Goal: Task Accomplishment & Management: Manage account settings

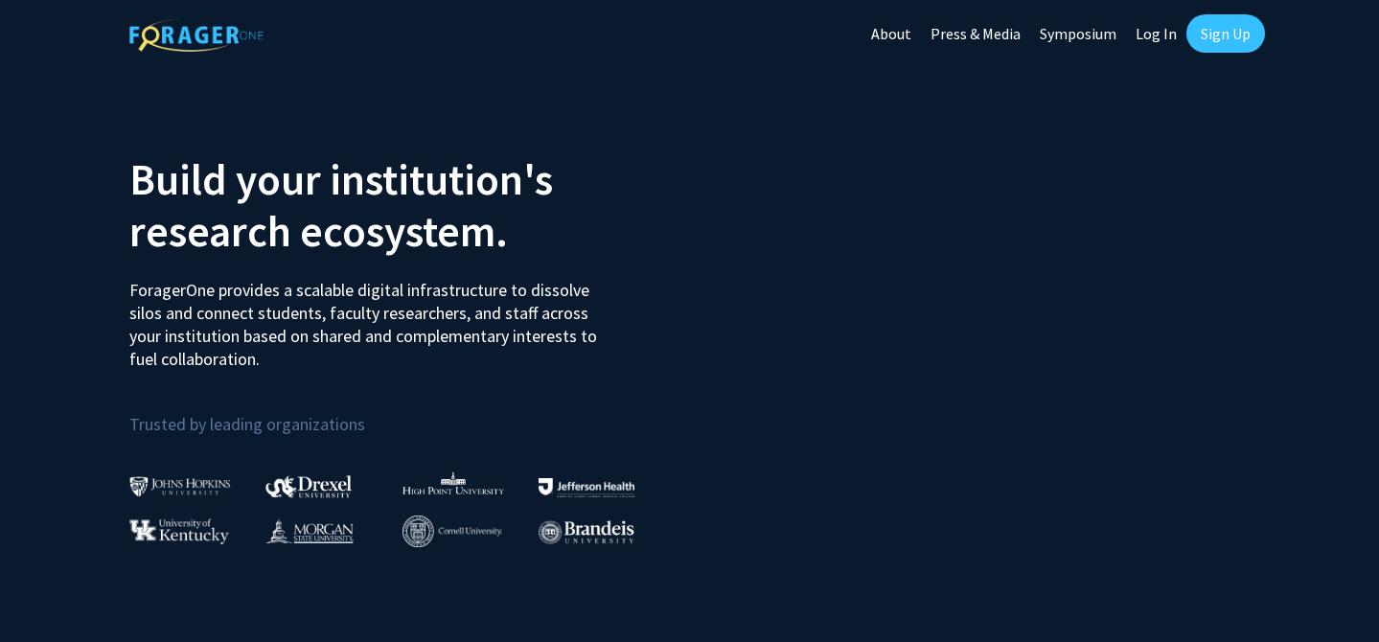
click at [1221, 32] on link "Sign Up" at bounding box center [1225, 33] width 79 height 38
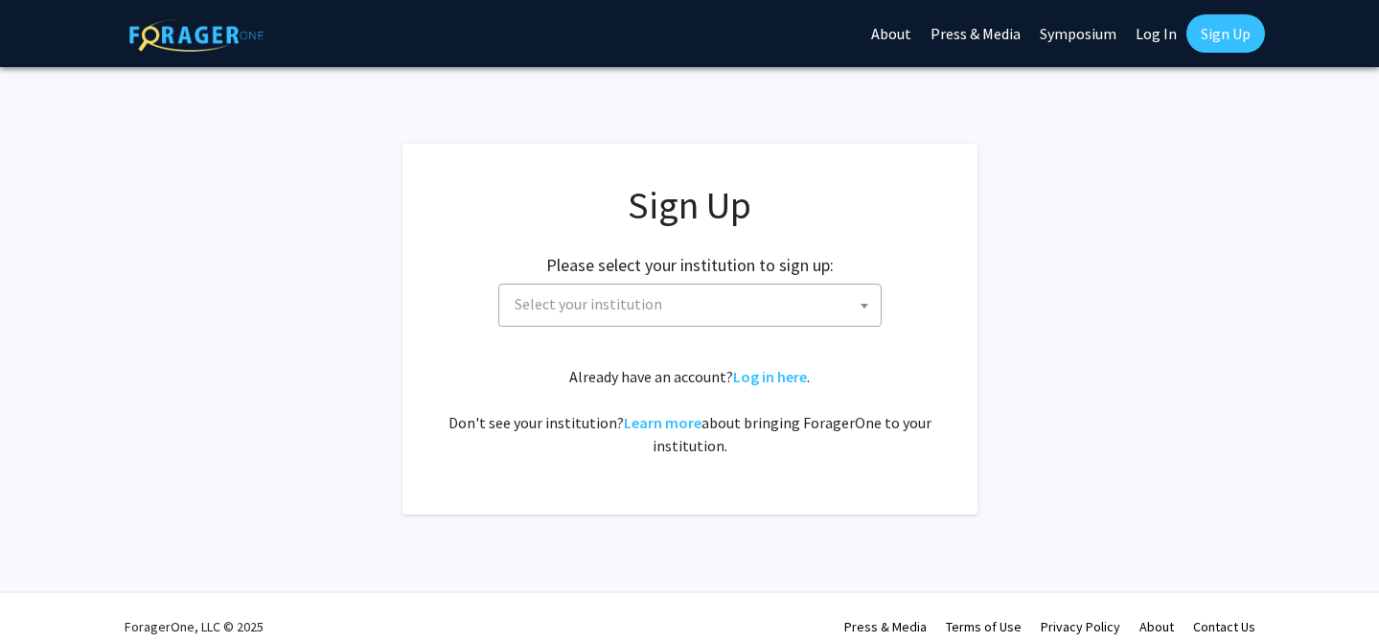
click at [776, 292] on span "Select your institution" at bounding box center [694, 304] width 374 height 39
type input "u"
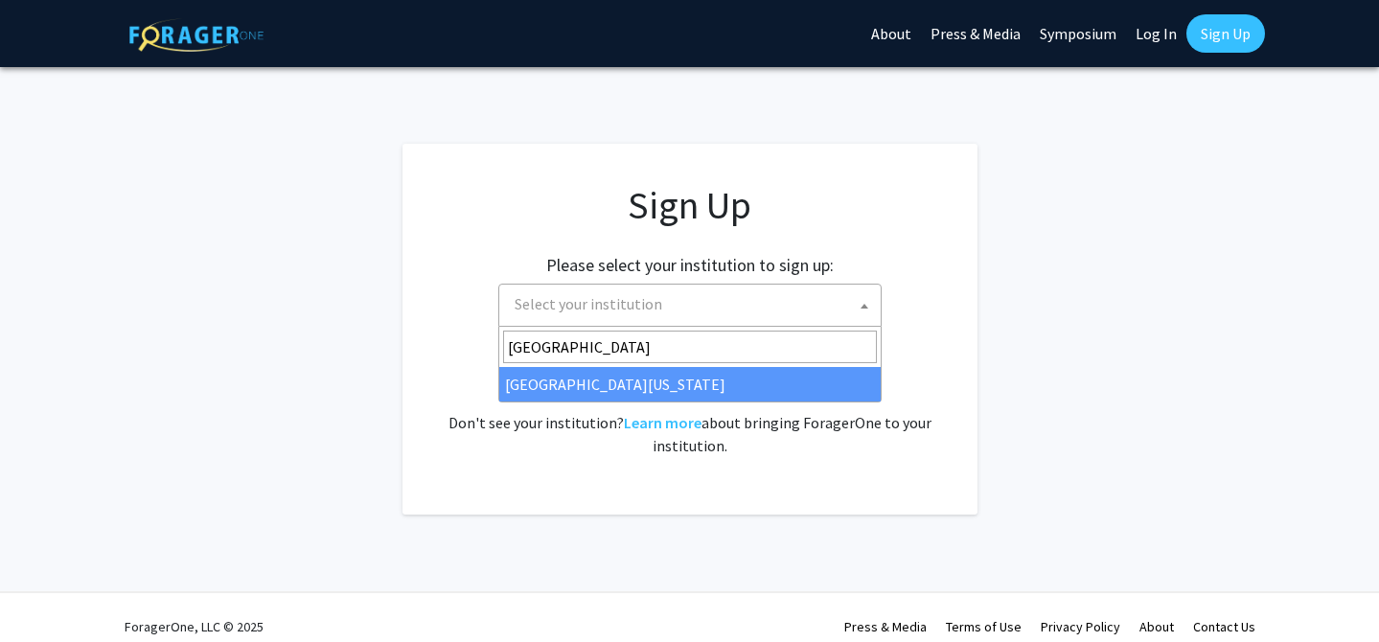
type input "[GEOGRAPHIC_DATA]"
select select "31"
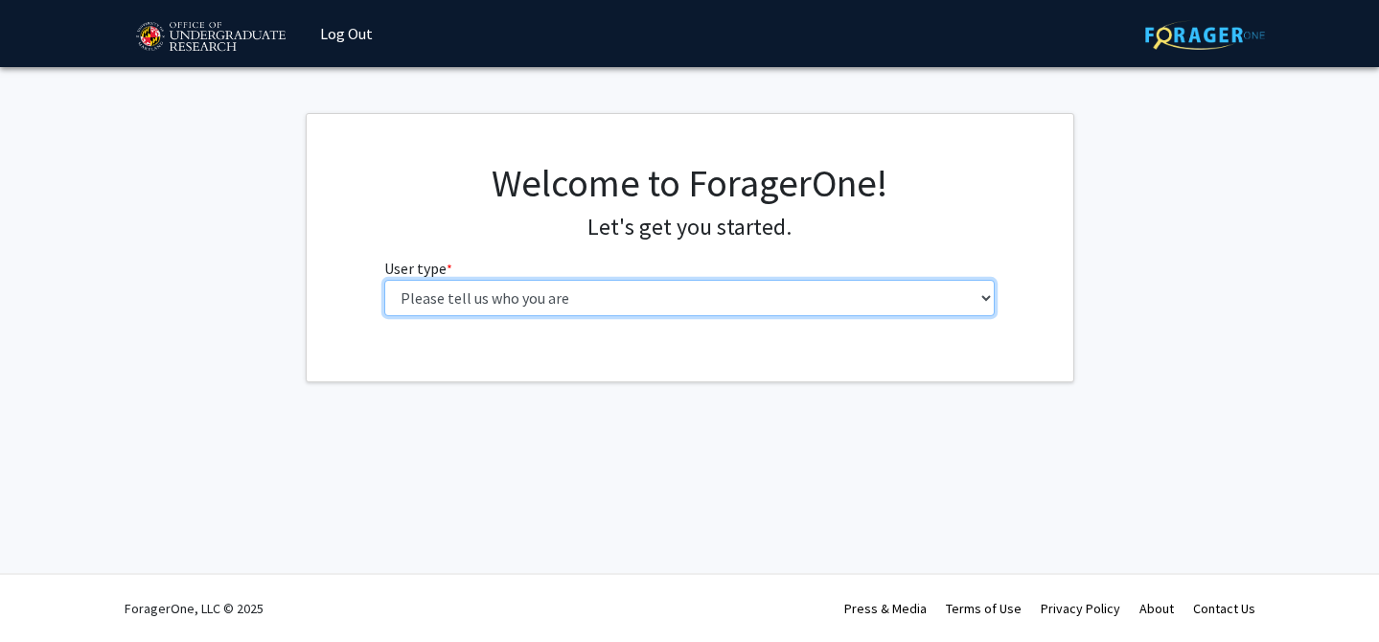
click at [677, 301] on select "Please tell us who you are Undergraduate Student Master's Student Doctoral Cand…" at bounding box center [689, 298] width 610 height 36
select select "1: undergrad"
click at [384, 280] on select "Please tell us who you are Undergraduate Student Master's Student Doctoral Cand…" at bounding box center [689, 298] width 610 height 36
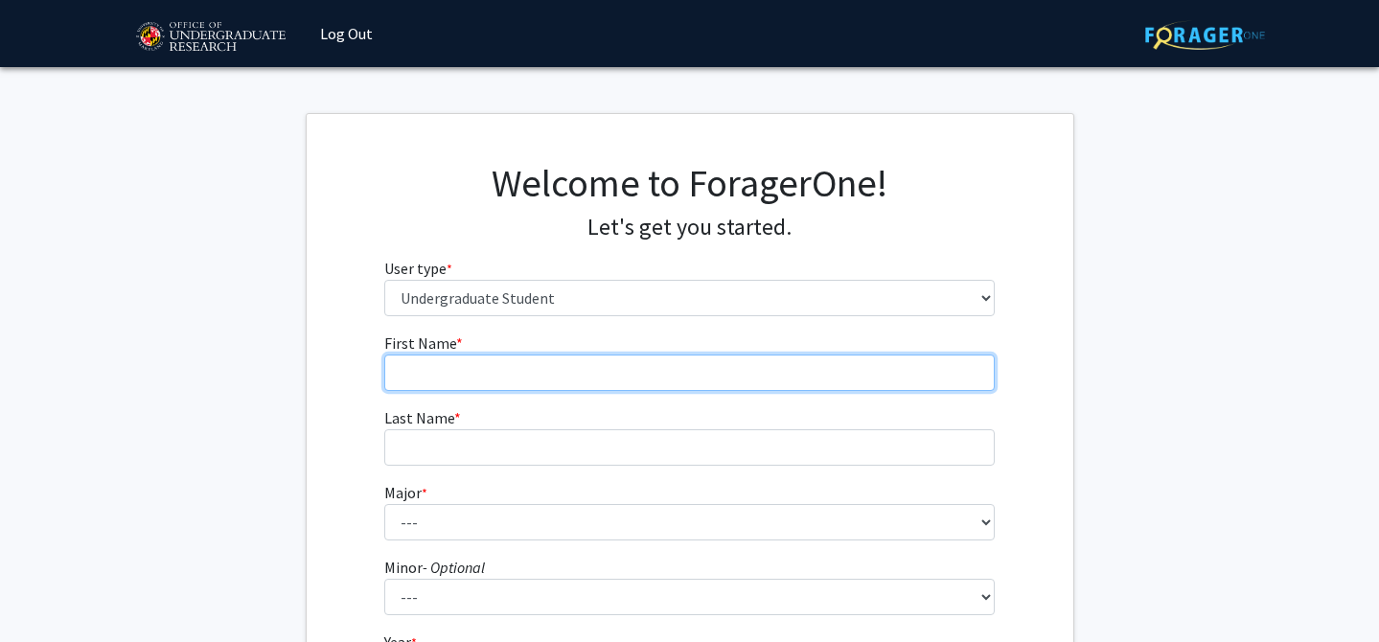
click at [678, 377] on input "First Name * required" at bounding box center [689, 373] width 610 height 36
type input "Eliah"
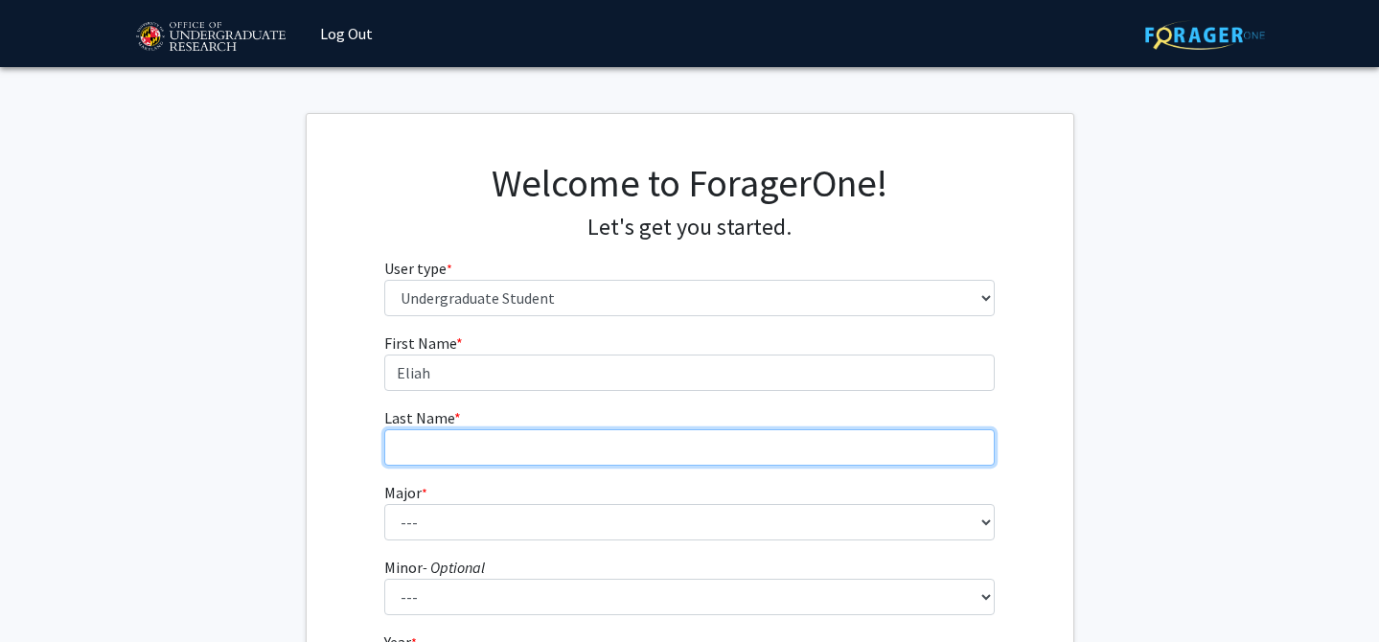
type input "Djedjro"
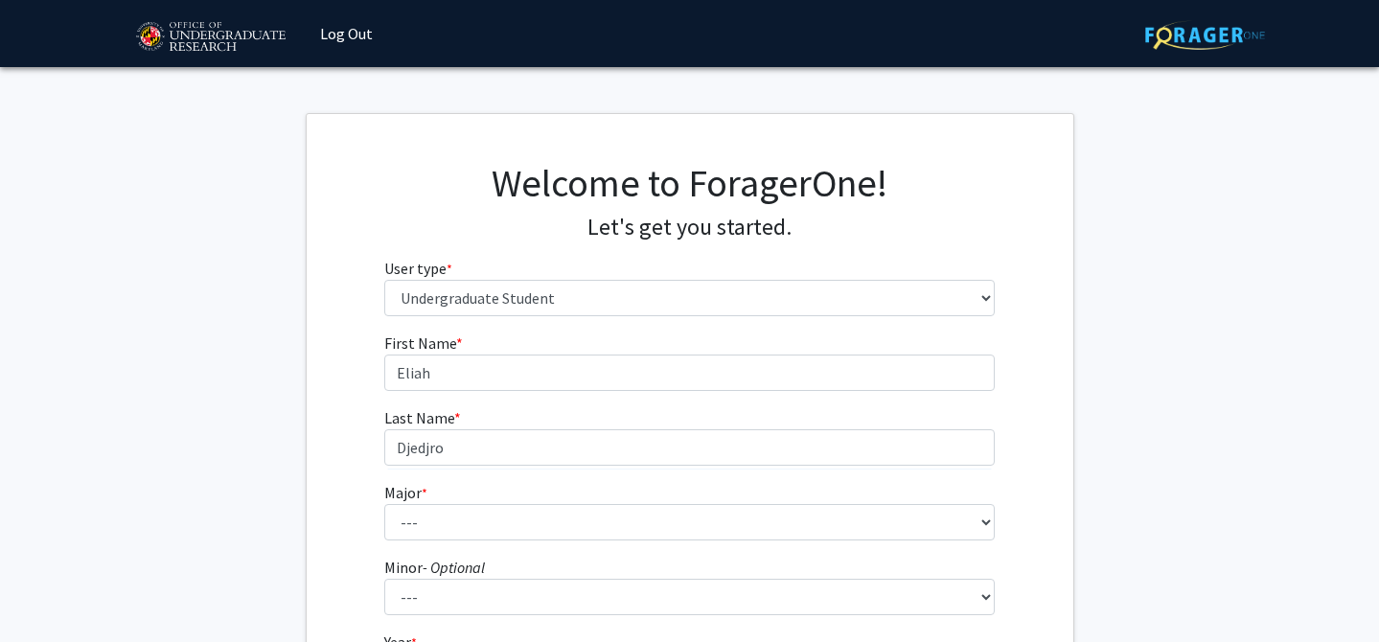
click at [621, 542] on form "First Name * required Eliah Last Name * required Djedjro Major * required --- A…" at bounding box center [689, 566] width 610 height 468
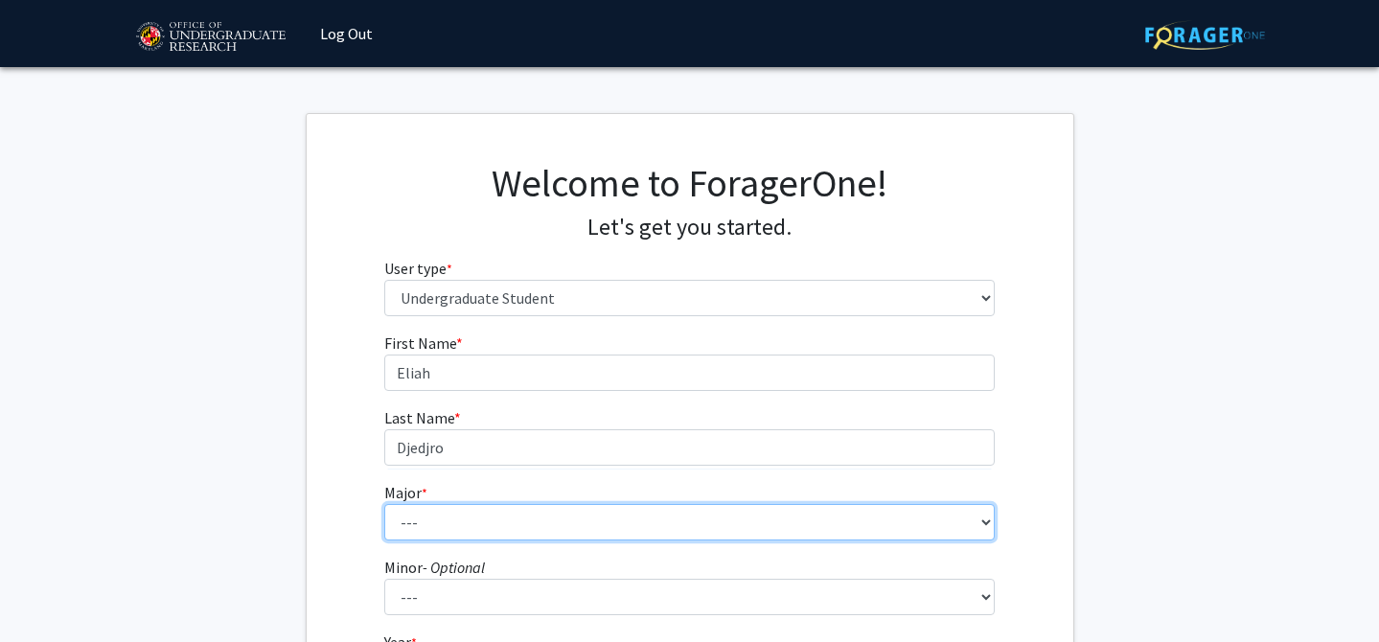
click at [619, 522] on select "--- Accounting Aerospace Engineering African American and Africana Studies Agri…" at bounding box center [689, 522] width 610 height 36
select select "74: 2375"
click at [384, 504] on select "--- Accounting Aerospace Engineering African American and Africana Studies Agri…" at bounding box center [689, 522] width 610 height 36
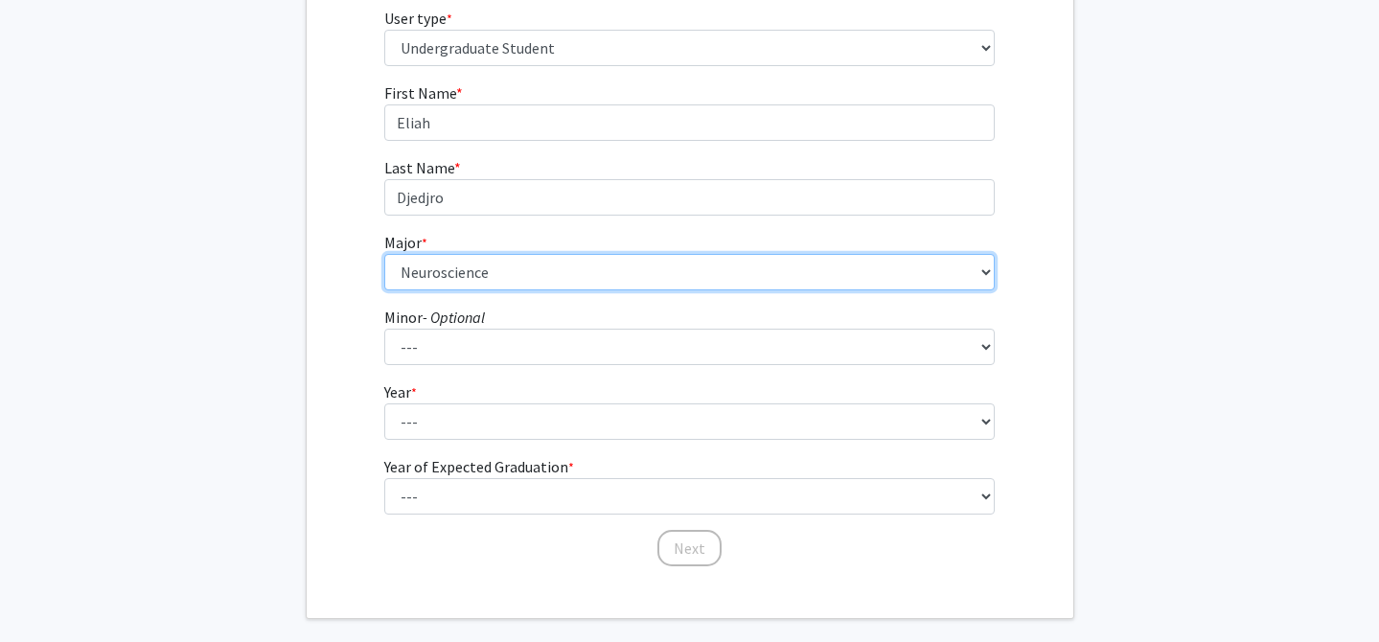
scroll to position [259, 0]
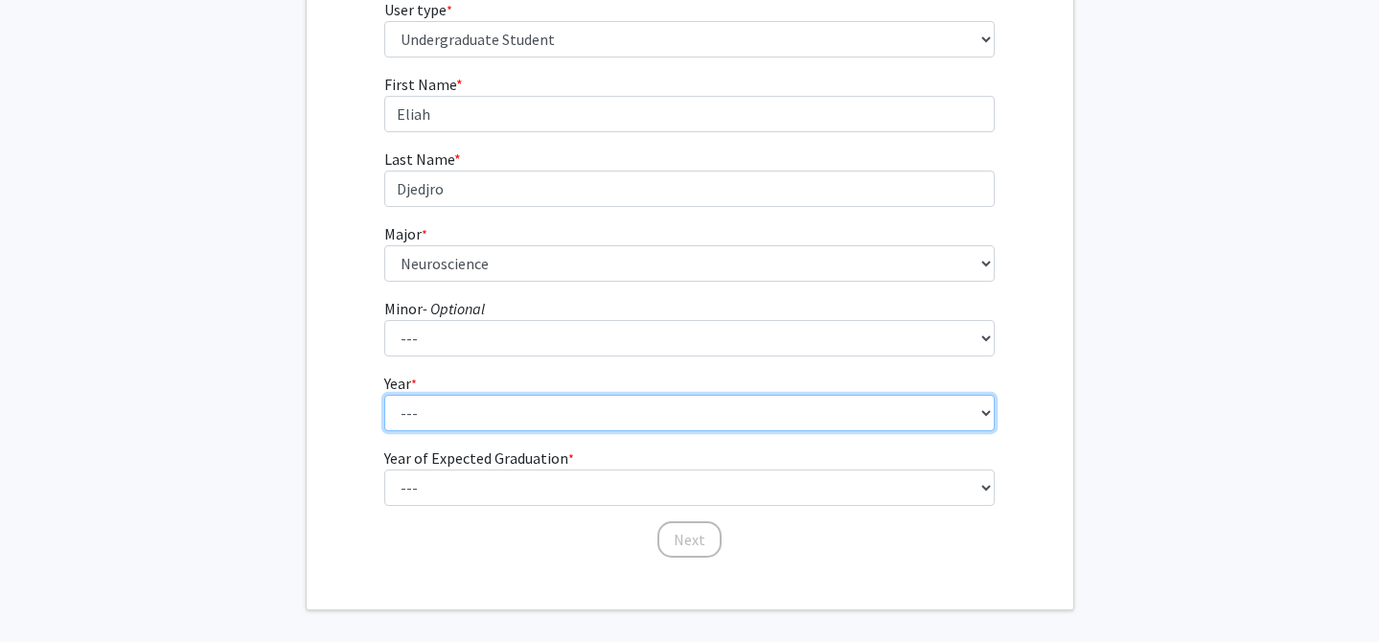
click at [493, 425] on select "--- First-year Sophomore Junior Senior Postbaccalaureate Certificate" at bounding box center [689, 413] width 610 height 36
select select "2: sophomore"
click at [384, 395] on select "--- First-year Sophomore Junior Senior Postbaccalaureate Certificate" at bounding box center [689, 413] width 610 height 36
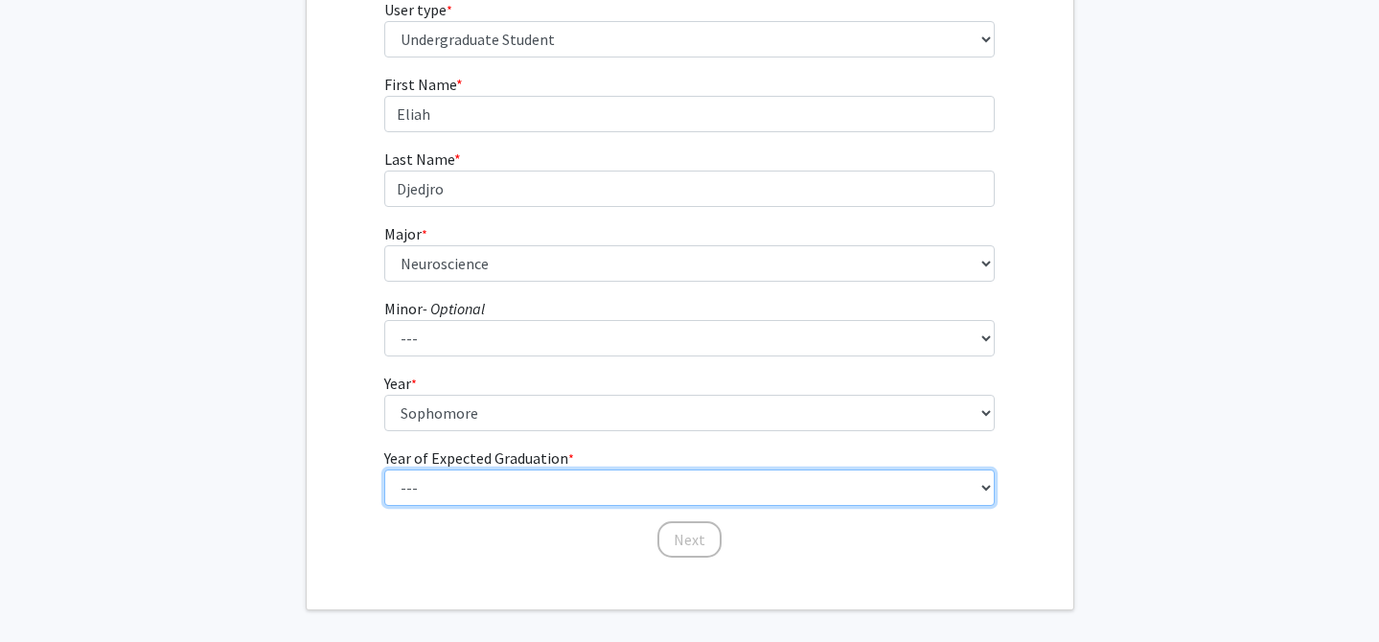
click at [533, 492] on select "--- 2025 2026 2027 2028 2029 2030 2031 2032 2033 2034" at bounding box center [689, 488] width 610 height 36
select select "4: 2028"
click at [384, 470] on select "--- 2025 2026 2027 2028 2029 2030 2031 2032 2033 2034" at bounding box center [689, 488] width 610 height 36
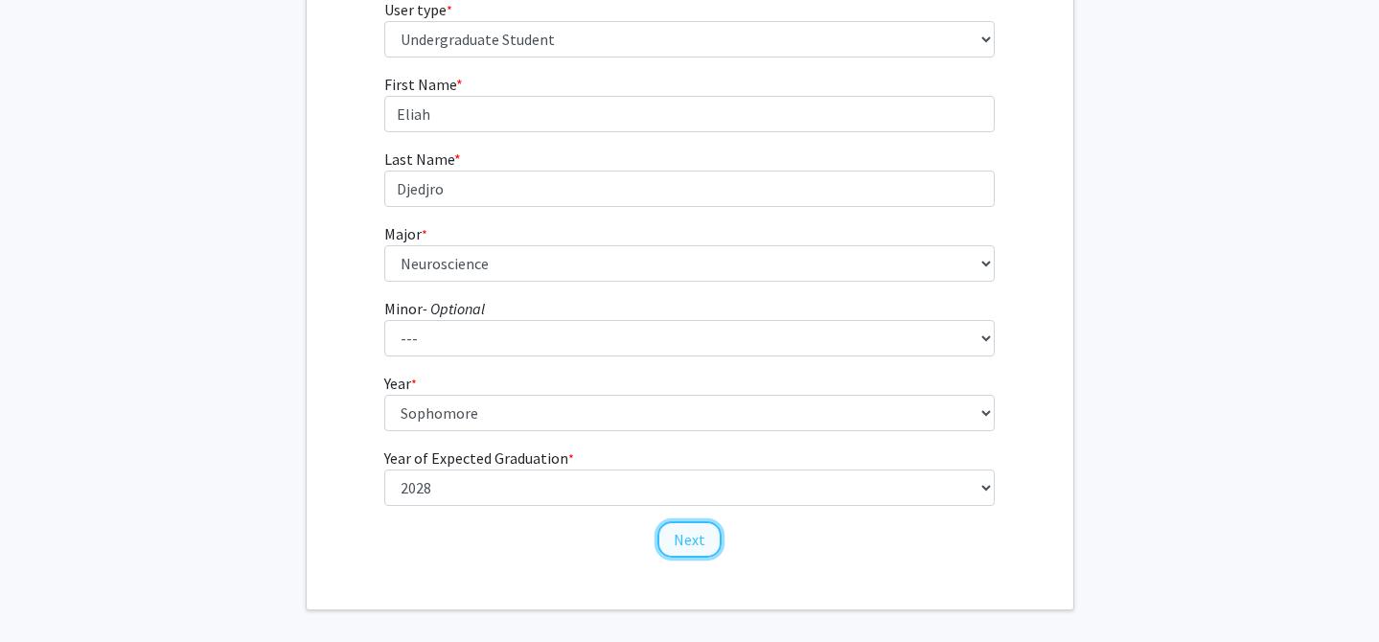
click at [693, 539] on button "Next" at bounding box center [689, 539] width 64 height 36
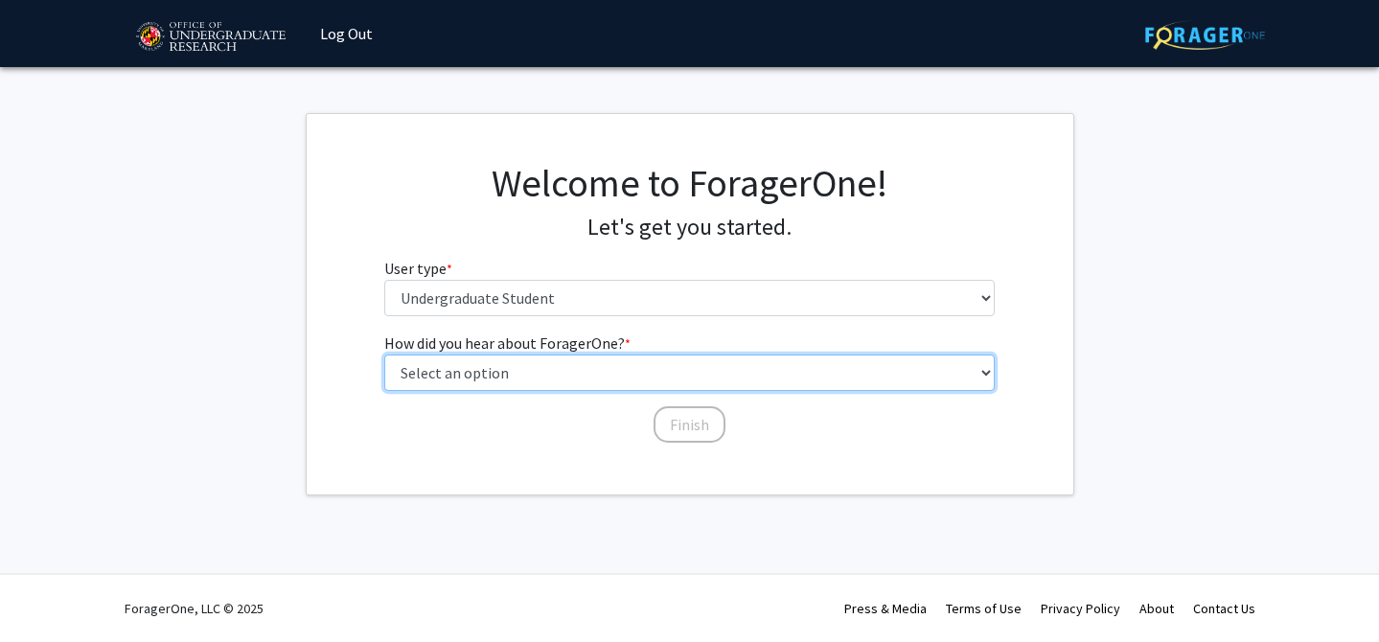
click at [521, 366] on select "Select an option Peer/student recommendation Faculty/staff recommendation Unive…" at bounding box center [689, 373] width 610 height 36
select select "3: university_website"
click at [384, 355] on select "Select an option Peer/student recommendation Faculty/staff recommendation Unive…" at bounding box center [689, 373] width 610 height 36
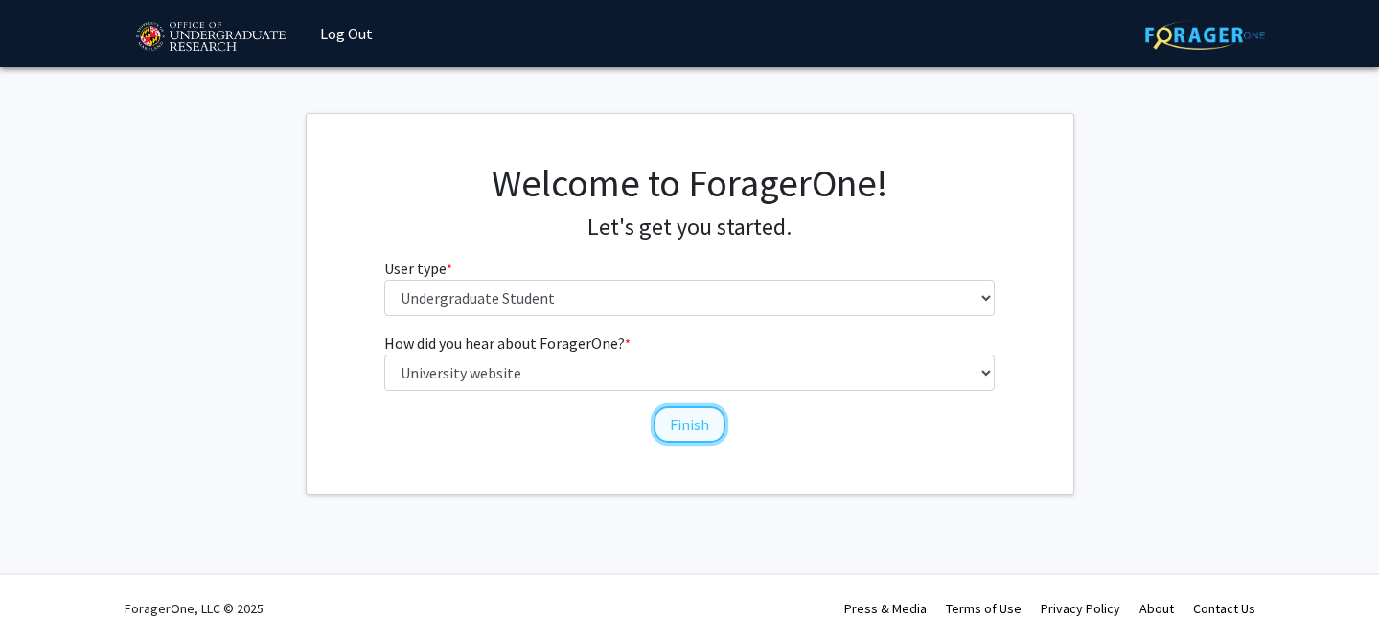
click at [705, 428] on button "Finish" at bounding box center [690, 424] width 72 height 36
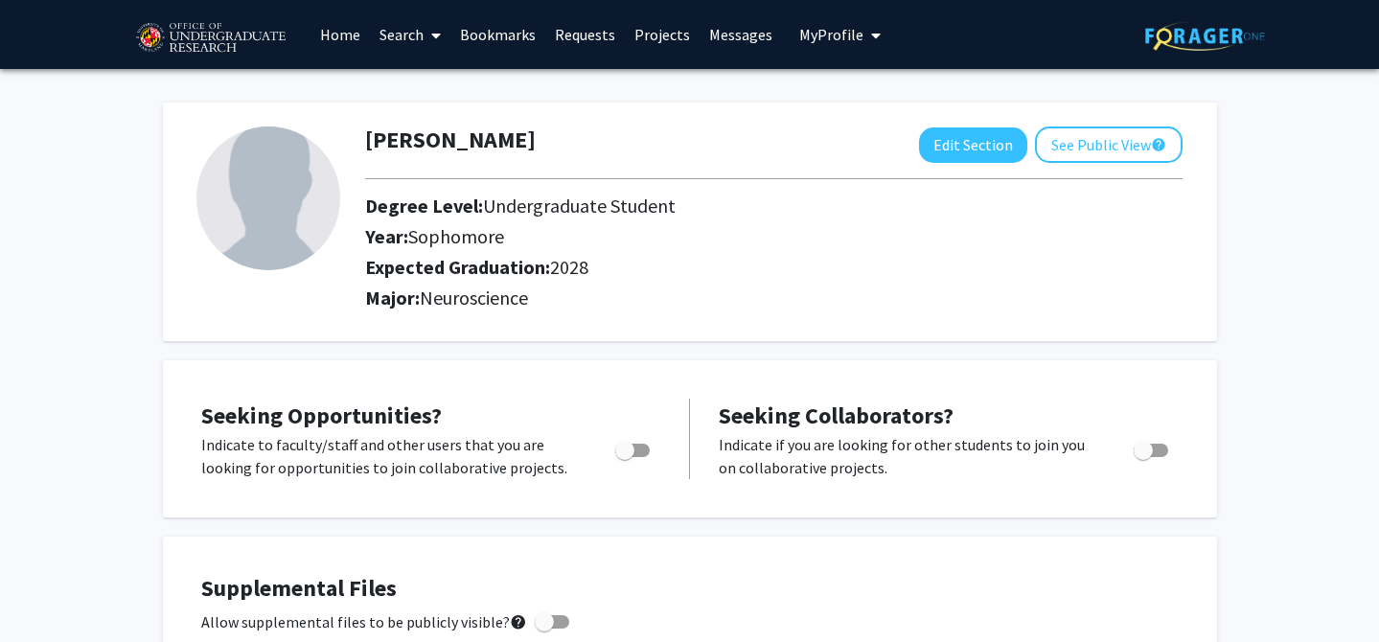
click at [631, 457] on span "Toggle" at bounding box center [624, 450] width 19 height 19
click at [625, 457] on input "Are you actively seeking opportunities?" at bounding box center [624, 457] width 1 height 1
checkbox input "true"
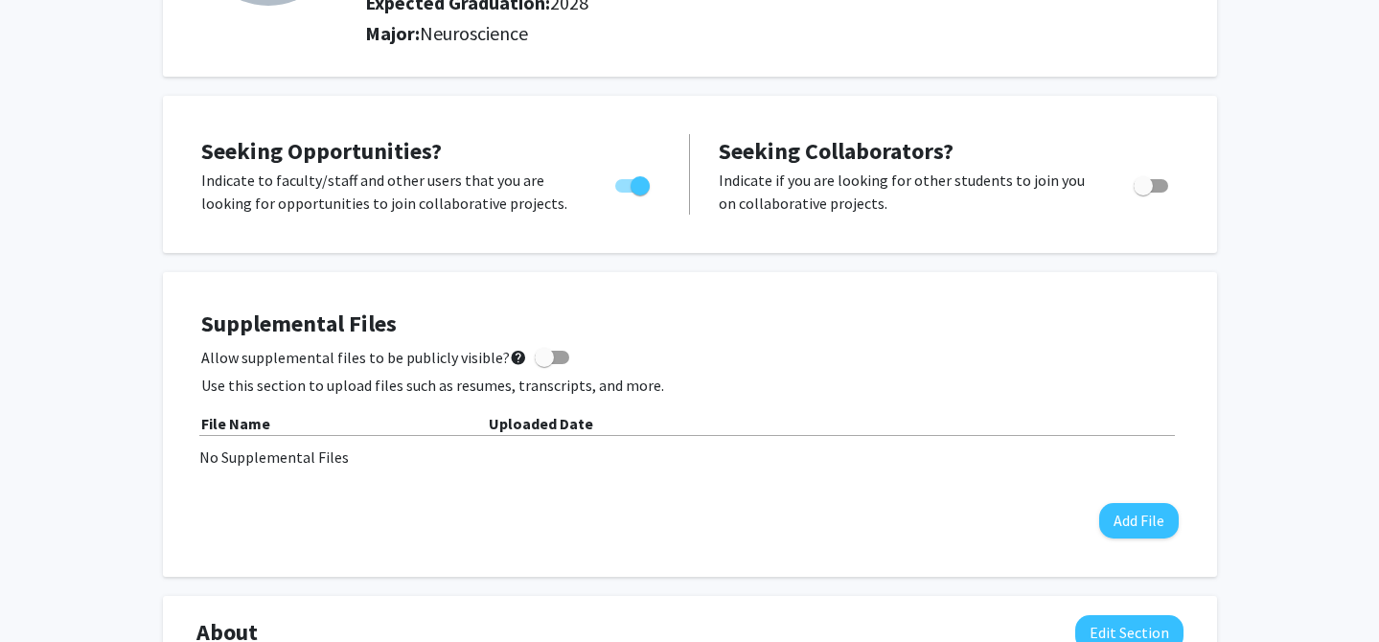
scroll to position [266, 0]
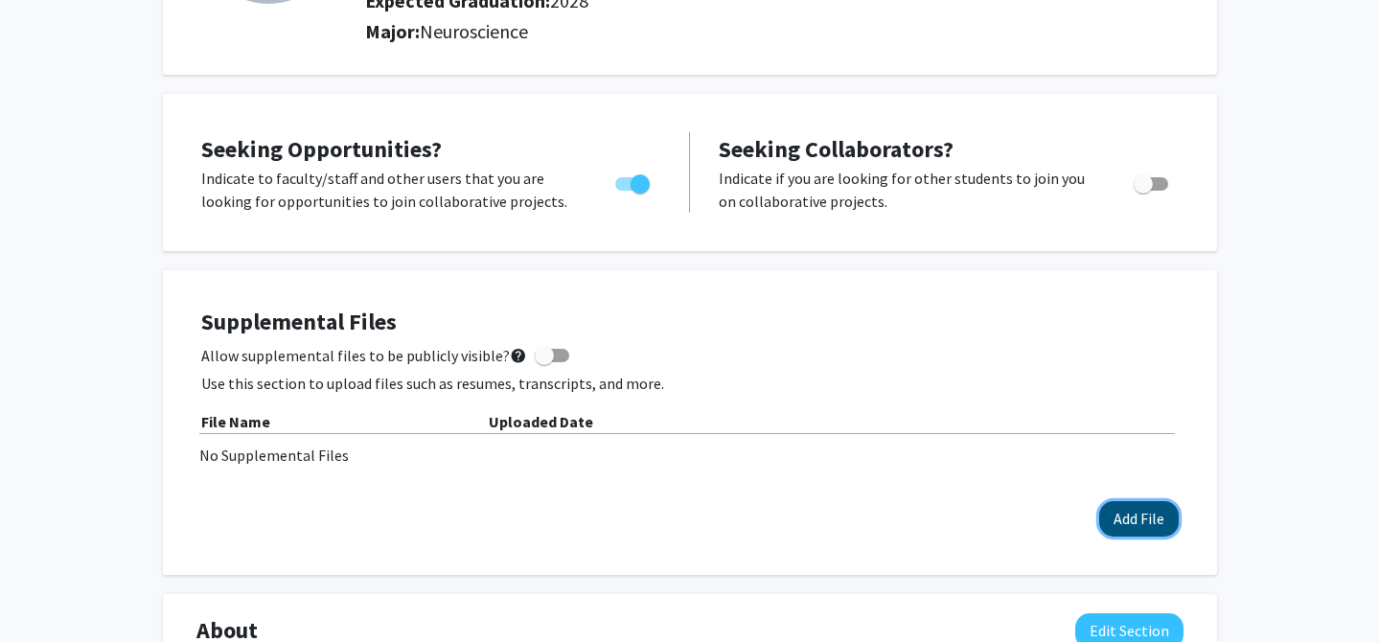
click at [1135, 523] on button "Add File" at bounding box center [1139, 518] width 80 height 35
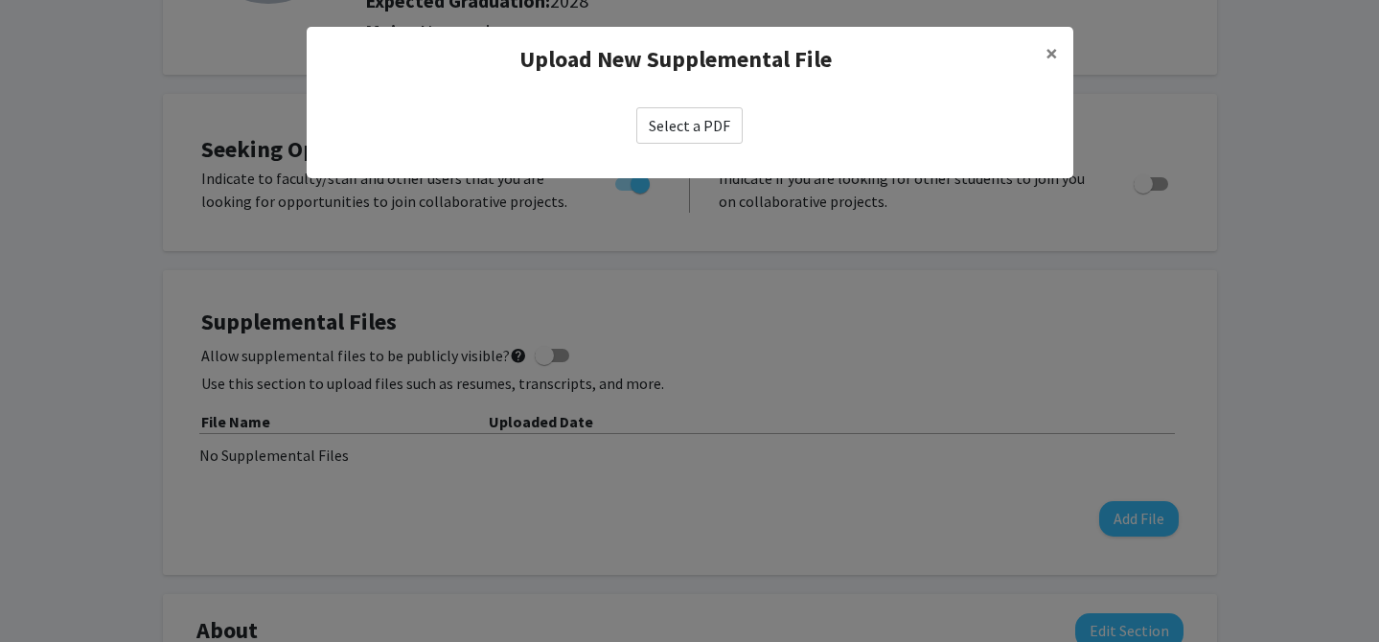
click at [697, 131] on label "Select a PDF" at bounding box center [689, 125] width 106 height 36
click at [0, 0] on input "Select a PDF" at bounding box center [0, 0] width 0 height 0
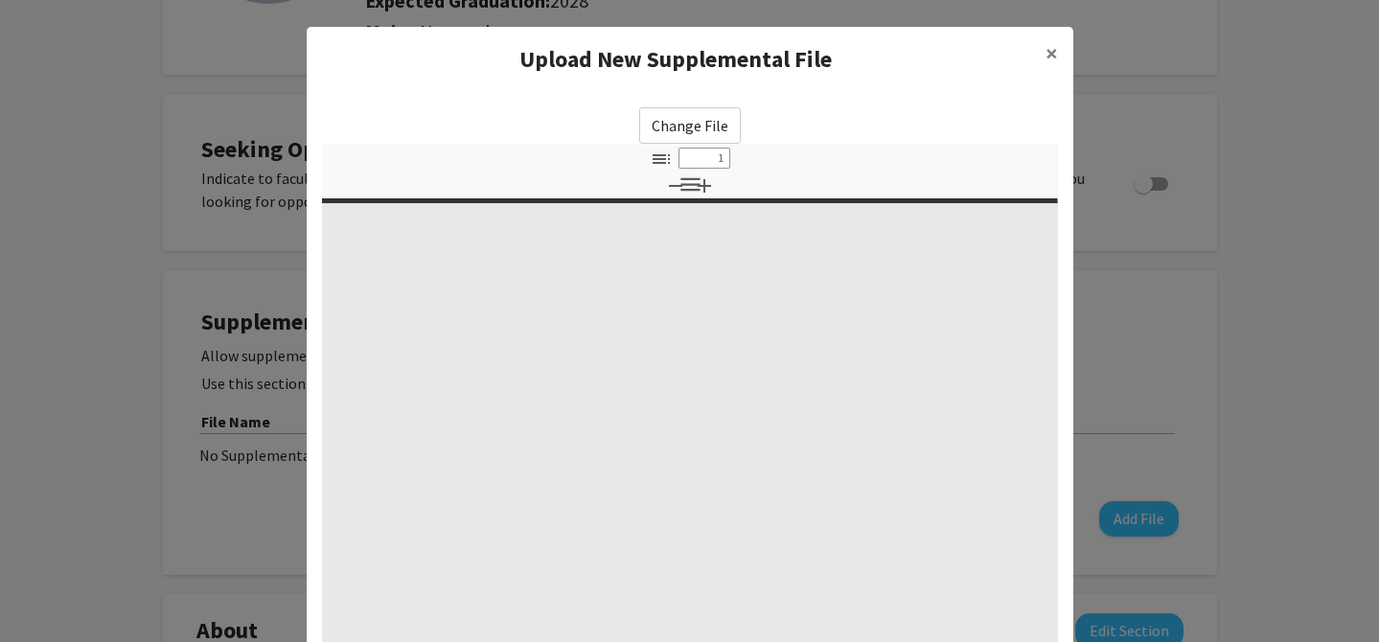
select select "custom"
type input "0"
select select "custom"
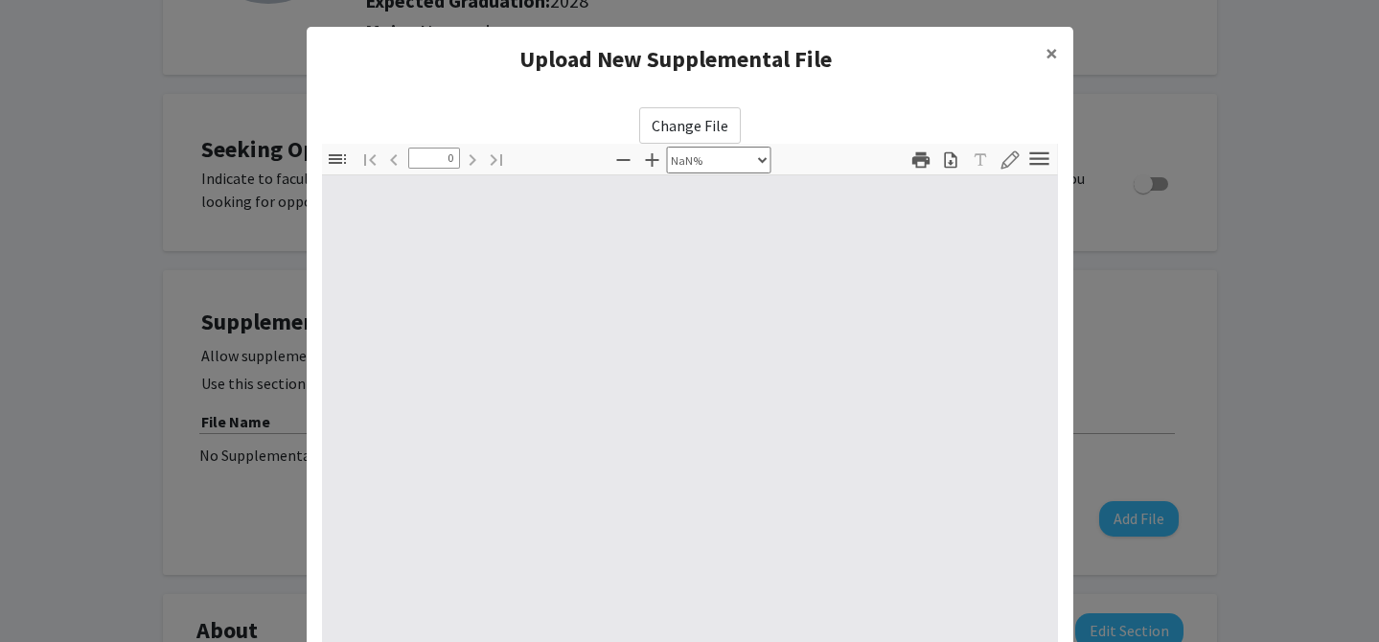
type input "1"
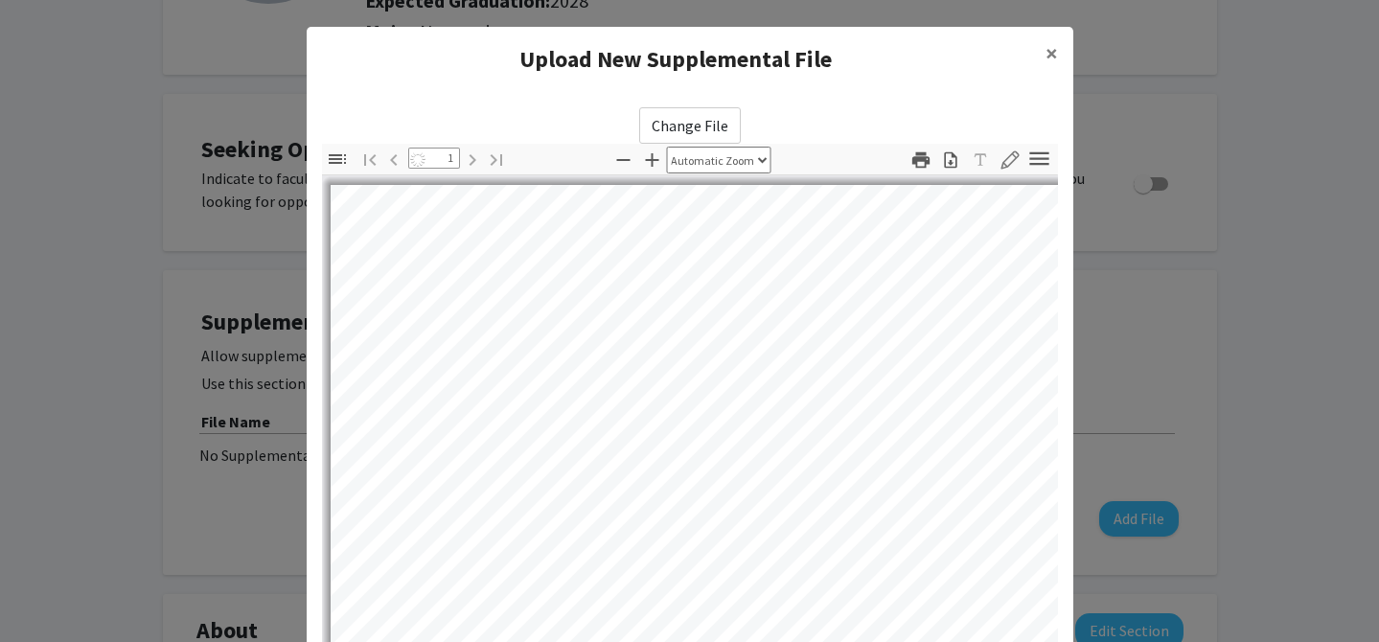
select select "auto"
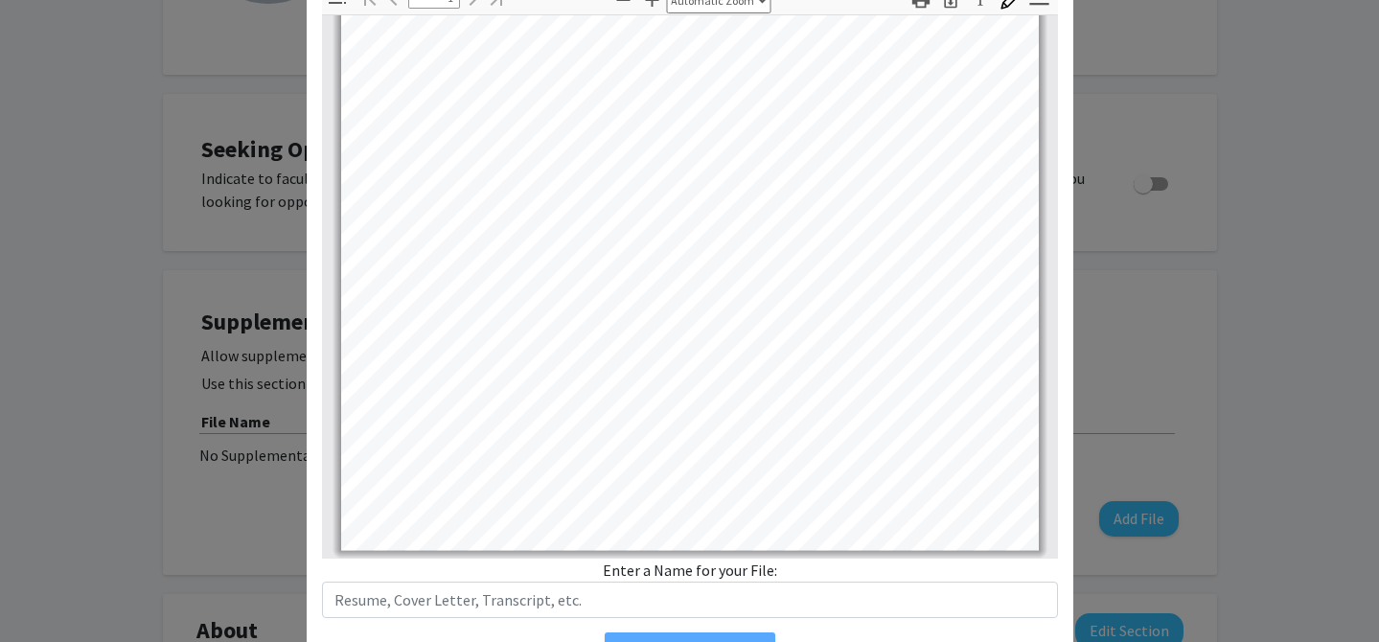
scroll to position [265, 0]
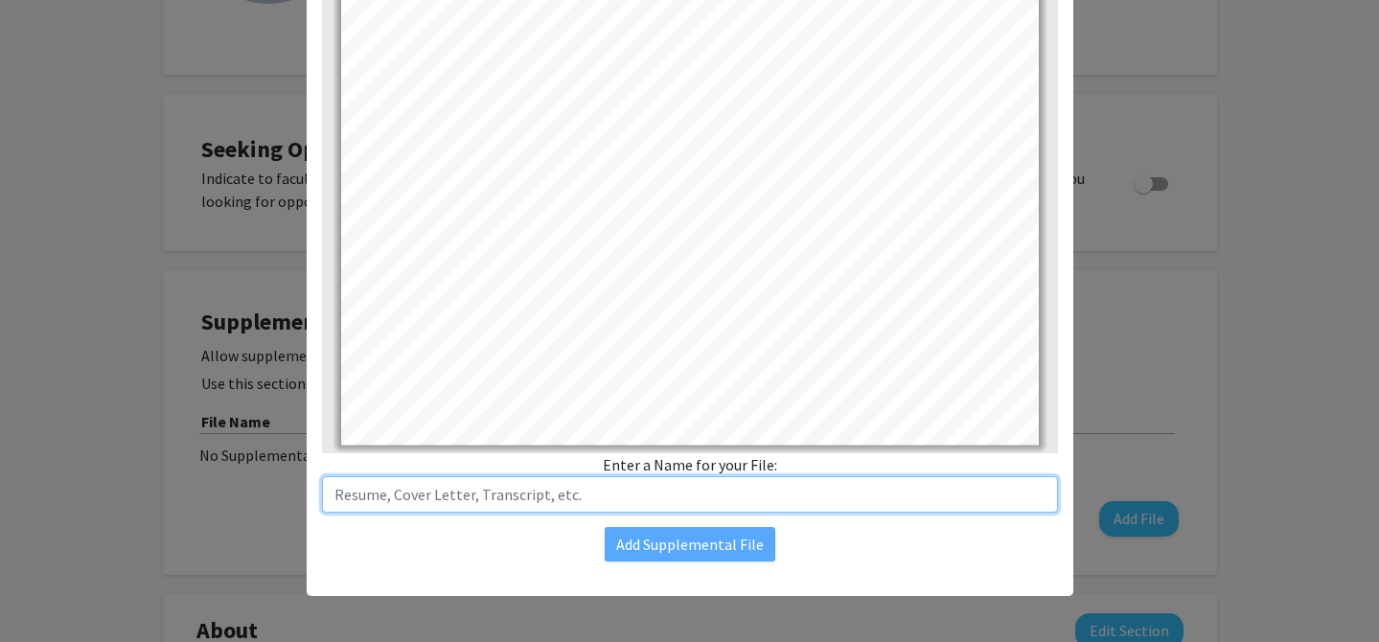
click at [696, 502] on input "text" at bounding box center [690, 494] width 736 height 36
type input "Resume"
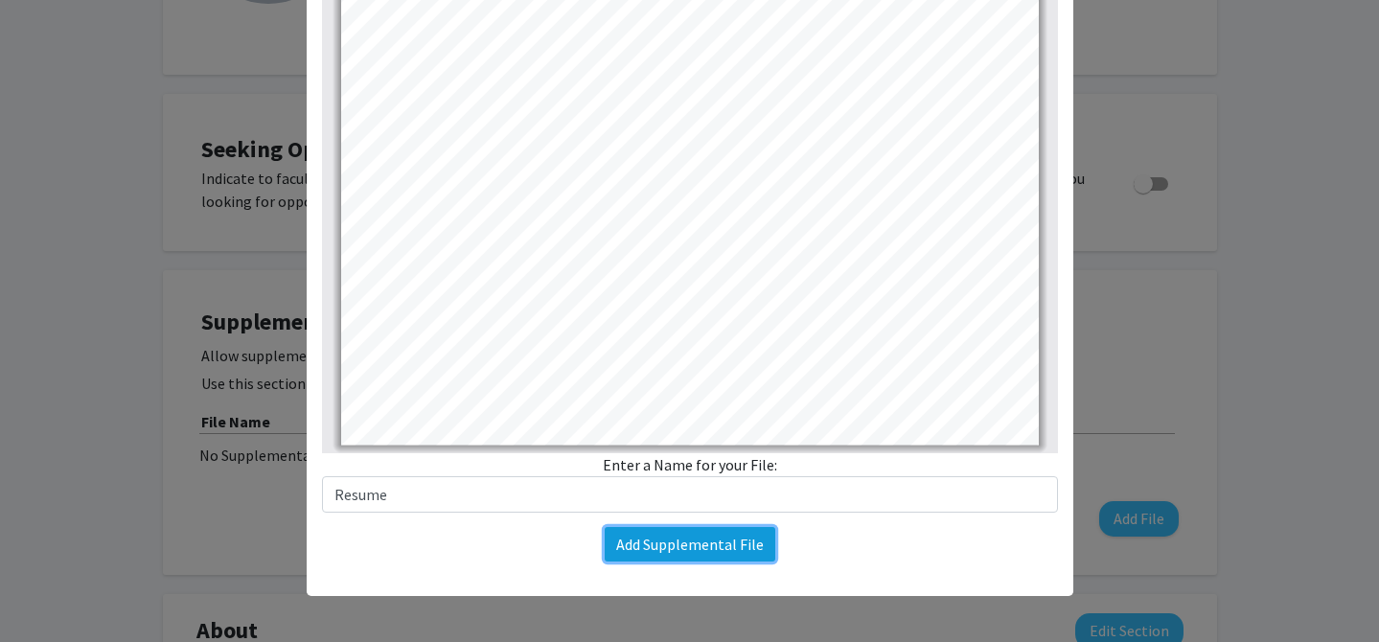
click at [708, 556] on button "Add Supplemental File" at bounding box center [690, 544] width 171 height 34
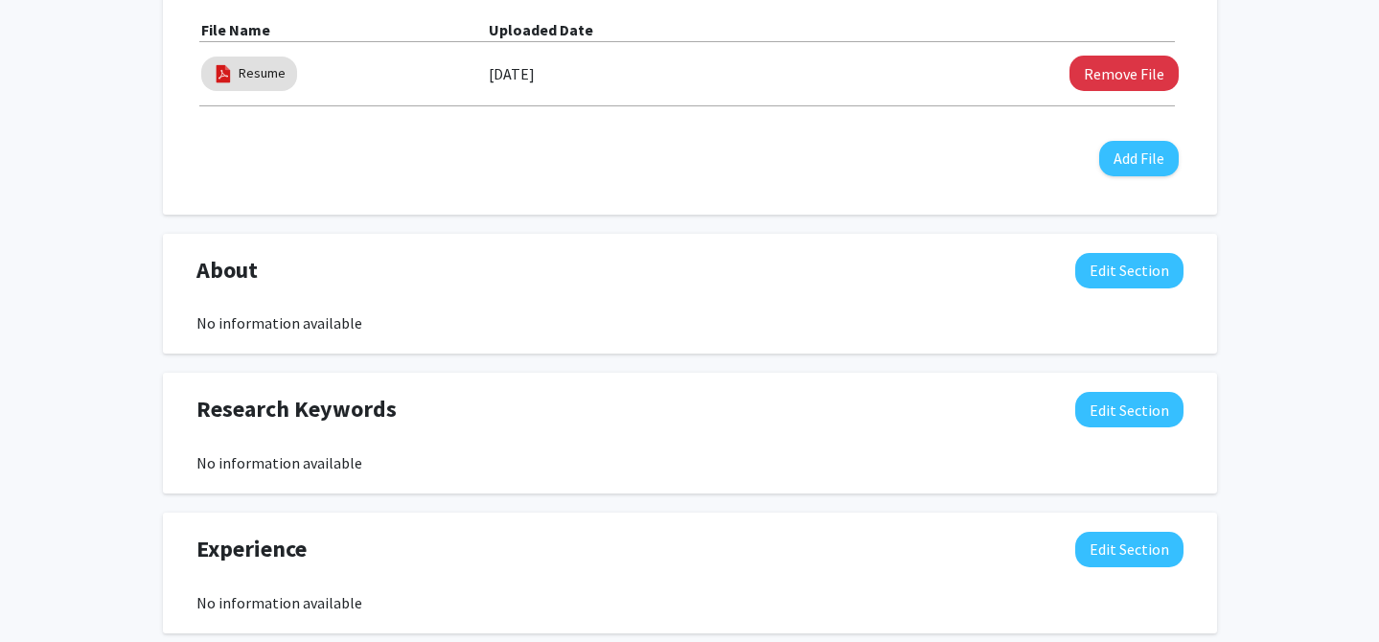
scroll to position [660, 0]
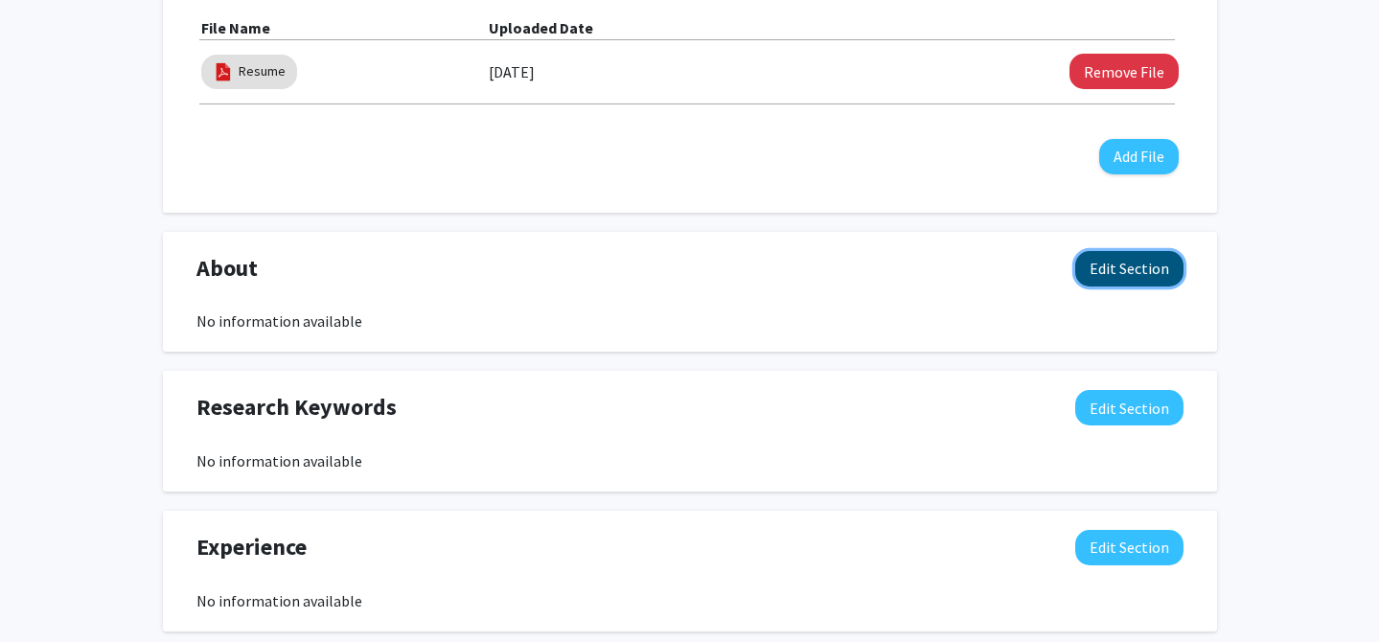
click at [1115, 272] on button "Edit Section" at bounding box center [1129, 268] width 108 height 35
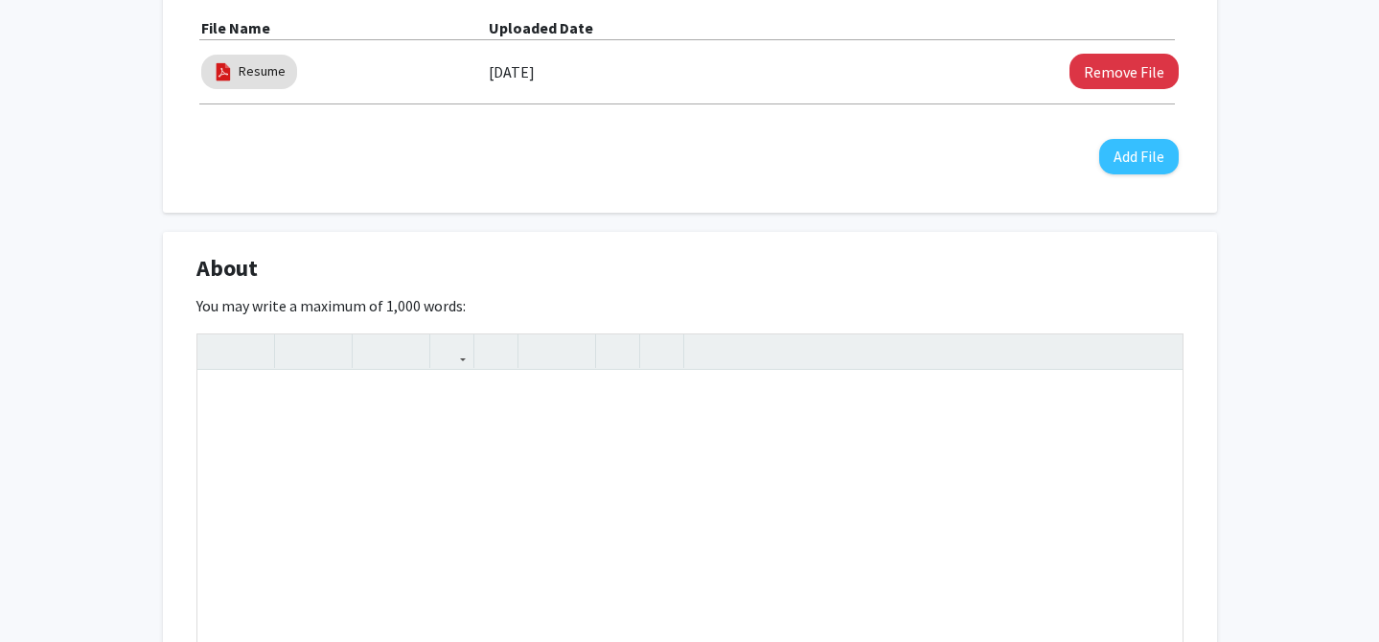
click at [1225, 289] on div "Eliah Djedjro Edit Section See Public View help Degree Level: Undergraduate Stu…" at bounding box center [689, 469] width 1379 height 2121
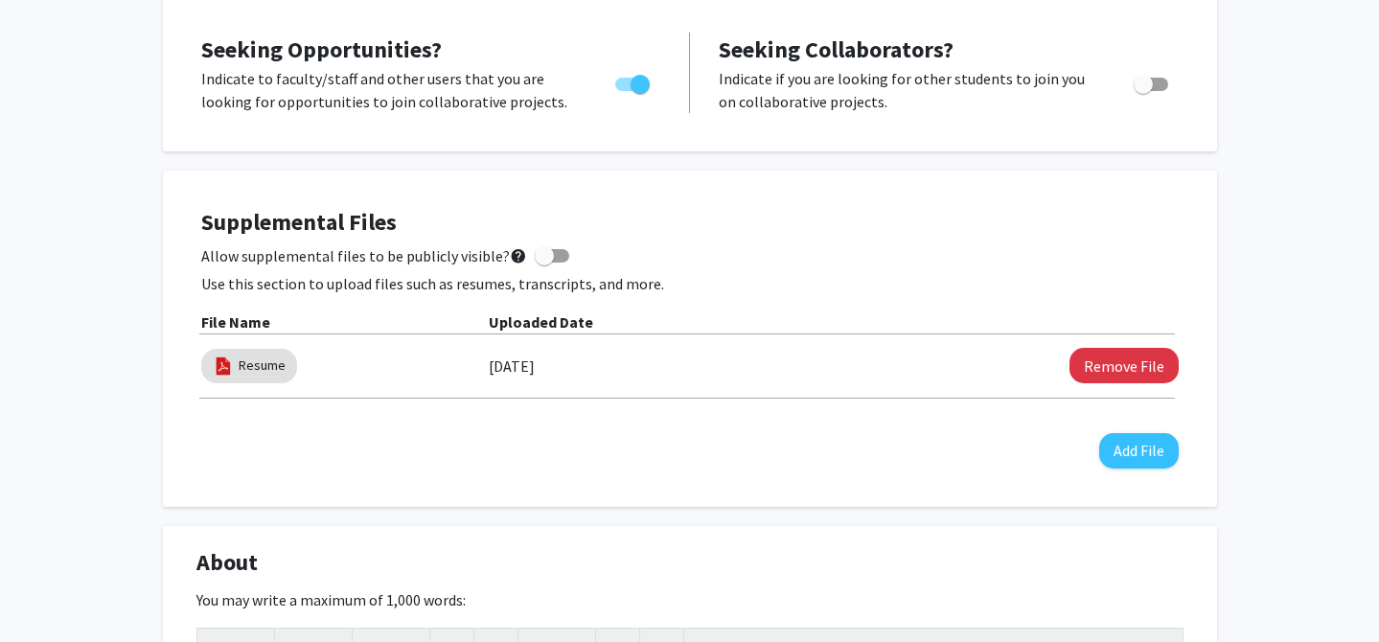
scroll to position [0, 0]
